Goal: Entertainment & Leisure: Consume media (video, audio)

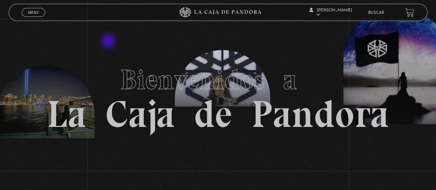
drag, startPoint x: 0, startPoint y: 0, endPoint x: 118, endPoint y: 47, distance: 127.3
click at [118, 47] on section "Bienvenidos a La Caja de Pandora" at bounding box center [218, 95] width 436 height 190
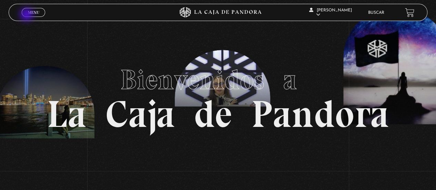
click at [27, 14] on link "Menu Cerrar" at bounding box center [33, 12] width 23 height 9
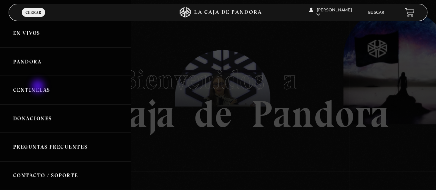
click at [39, 87] on link "Centinelas" at bounding box center [65, 90] width 131 height 29
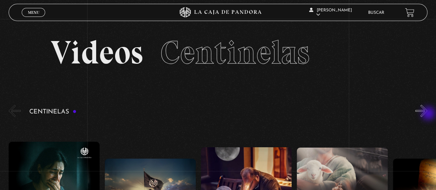
click at [427, 114] on button "»" at bounding box center [421, 111] width 12 height 12
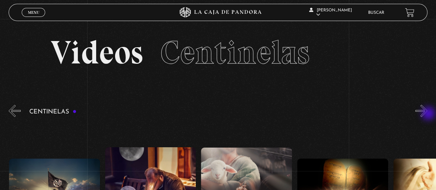
click at [427, 114] on button "»" at bounding box center [421, 111] width 12 height 12
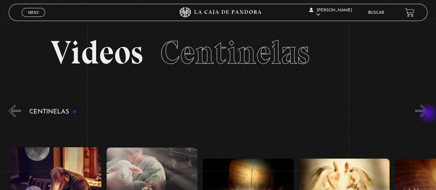
click at [427, 114] on button "»" at bounding box center [421, 111] width 12 height 12
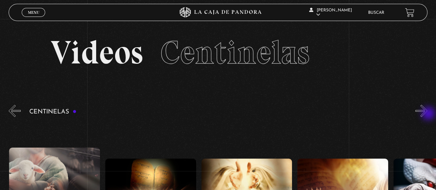
click at [427, 114] on button "»" at bounding box center [421, 111] width 12 height 12
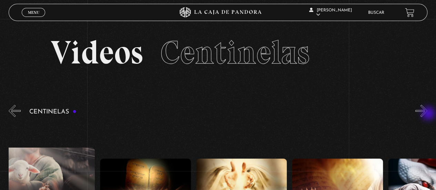
click at [427, 114] on button "»" at bounding box center [421, 111] width 12 height 12
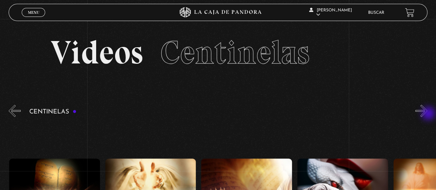
click at [427, 114] on button "»" at bounding box center [421, 111] width 12 height 12
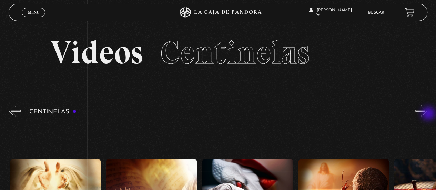
click at [427, 114] on button "»" at bounding box center [421, 111] width 12 height 12
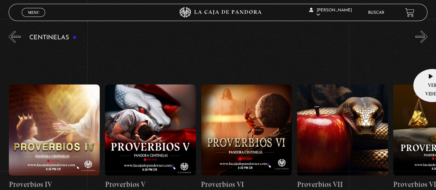
scroll to position [69, 0]
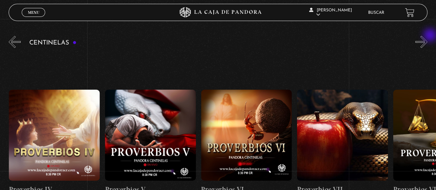
click at [427, 36] on button "»" at bounding box center [421, 42] width 12 height 12
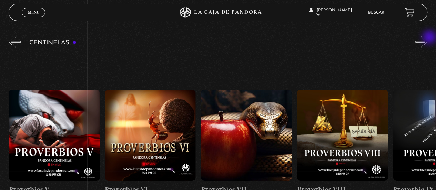
click at [427, 38] on button "»" at bounding box center [421, 42] width 12 height 12
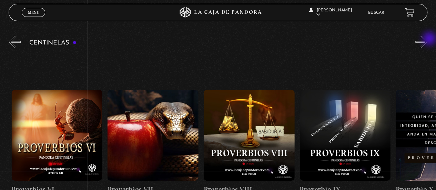
click at [427, 39] on button "»" at bounding box center [421, 42] width 12 height 12
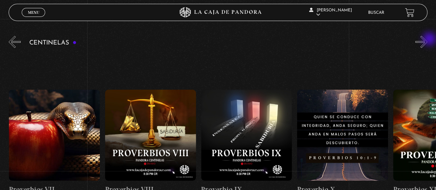
click at [427, 40] on button "»" at bounding box center [421, 42] width 12 height 12
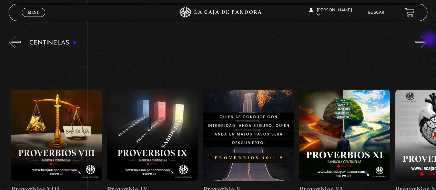
click at [427, 40] on button "»" at bounding box center [421, 42] width 12 height 12
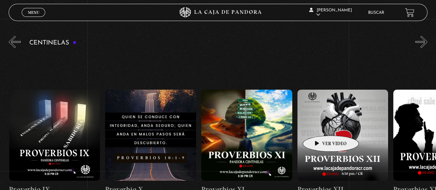
scroll to position [0, 1056]
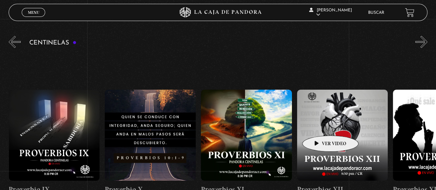
click at [319, 125] on figure at bounding box center [342, 135] width 91 height 91
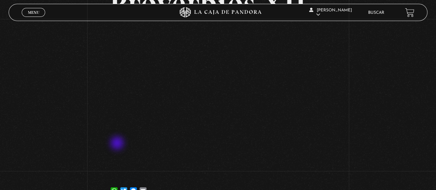
scroll to position [92, 0]
